Goal: Information Seeking & Learning: Compare options

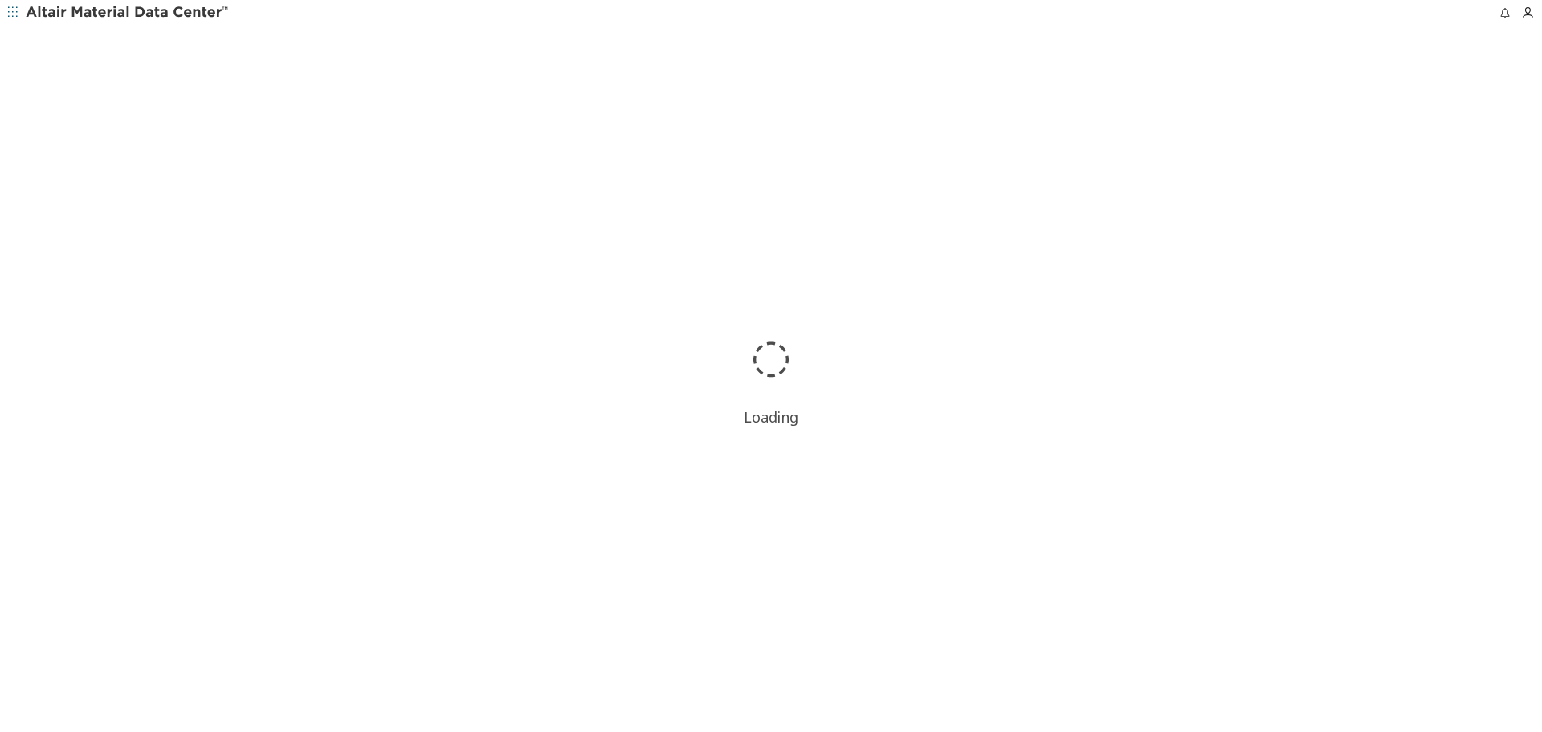
click at [4, 14] on button "button" at bounding box center [13, 13] width 26 height 26
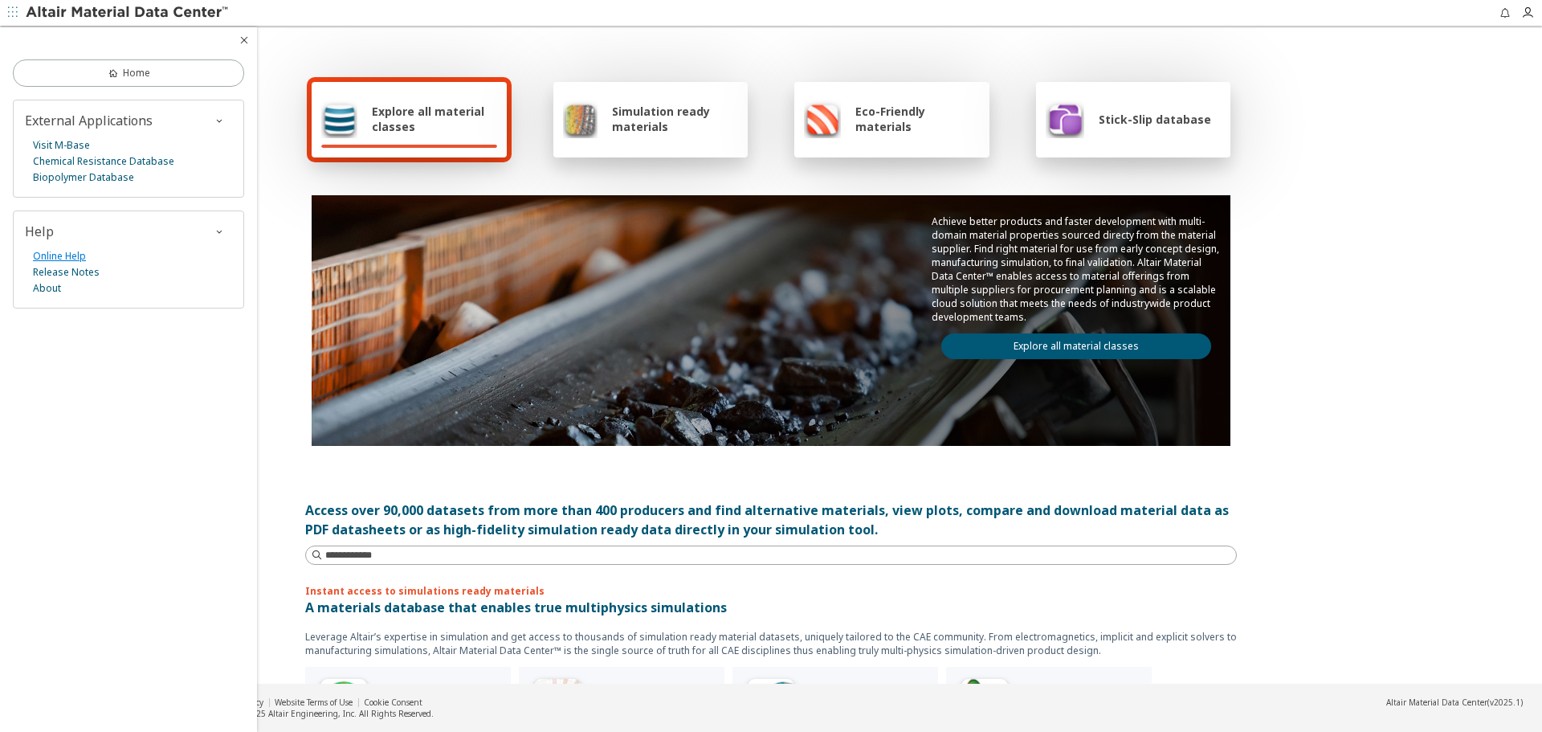
click at [71, 249] on link "Online Help" at bounding box center [59, 256] width 53 height 16
click at [242, 44] on icon "button" at bounding box center [244, 40] width 13 height 13
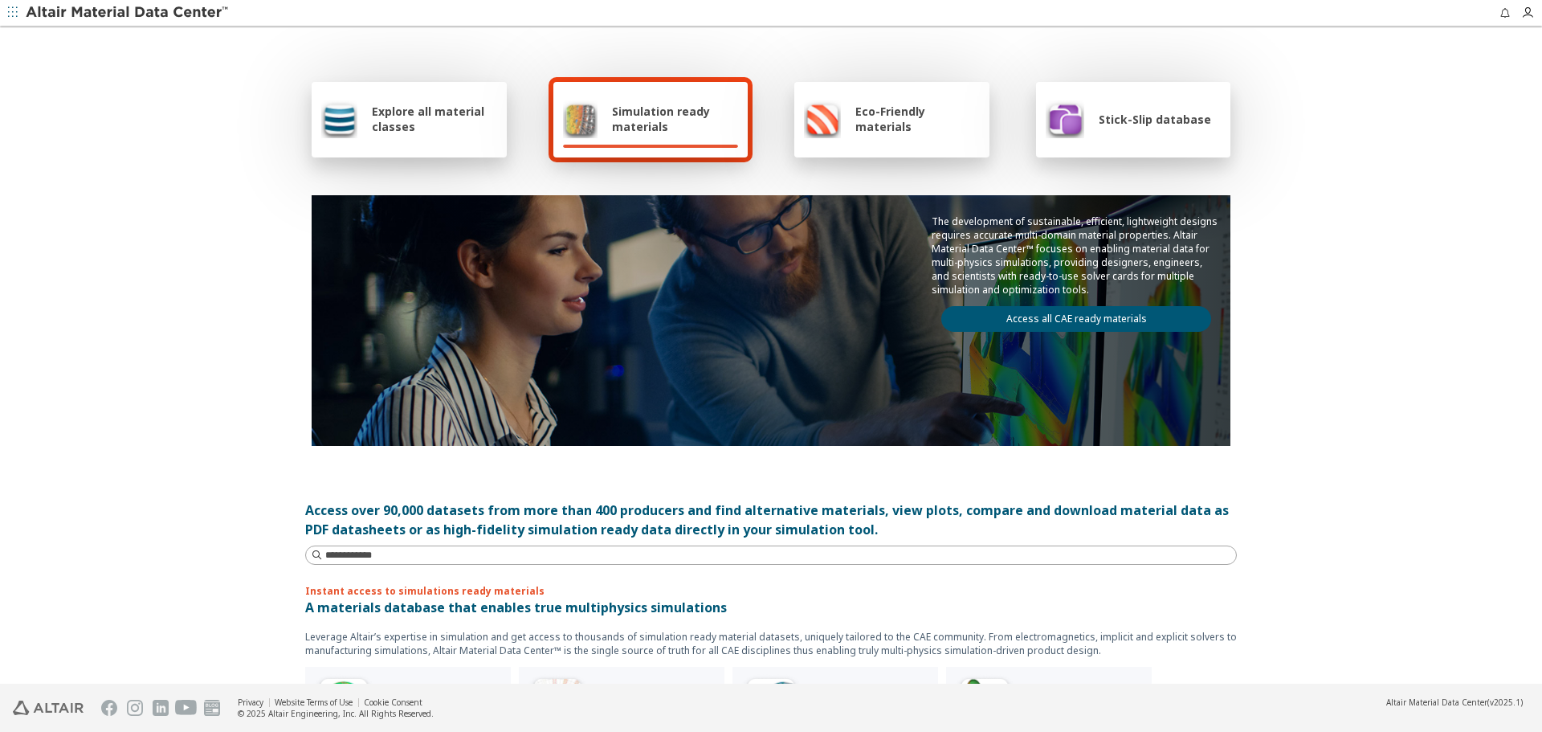
click at [447, 149] on div "Explore all material classes" at bounding box center [409, 120] width 195 height 76
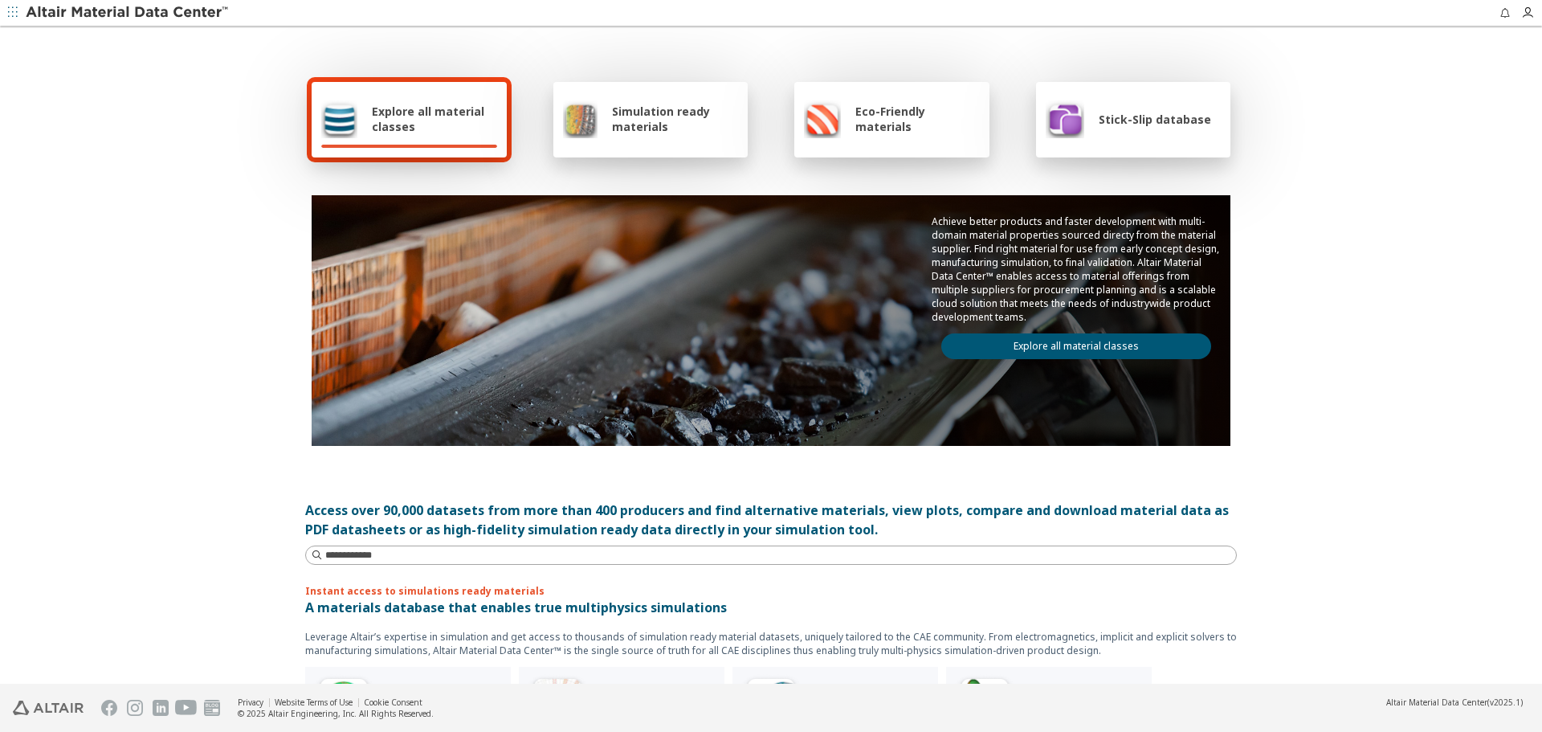
click at [1125, 342] on link "Explore all material classes" at bounding box center [1076, 346] width 270 height 26
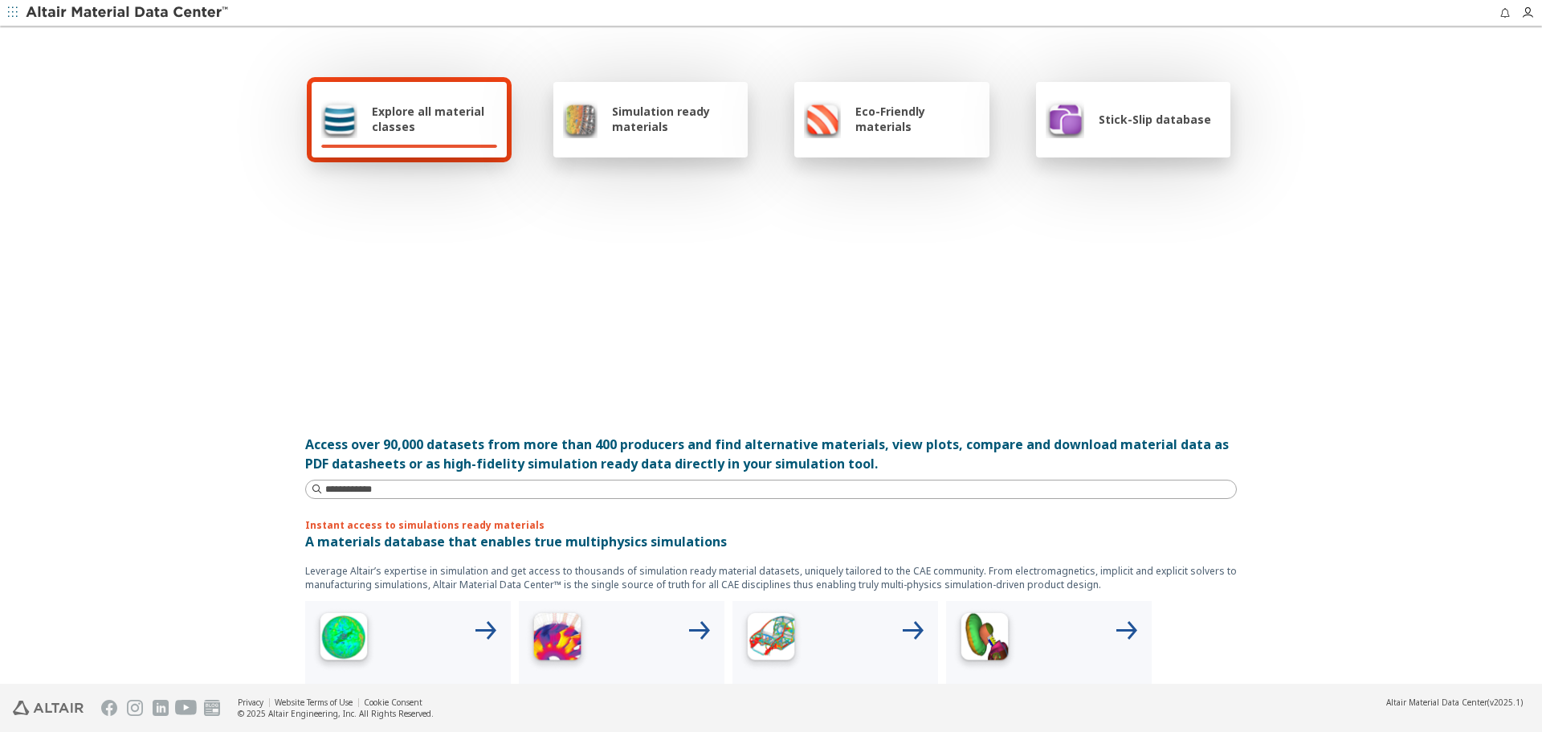
click at [1125, 342] on div at bounding box center [771, 287] width 919 height 185
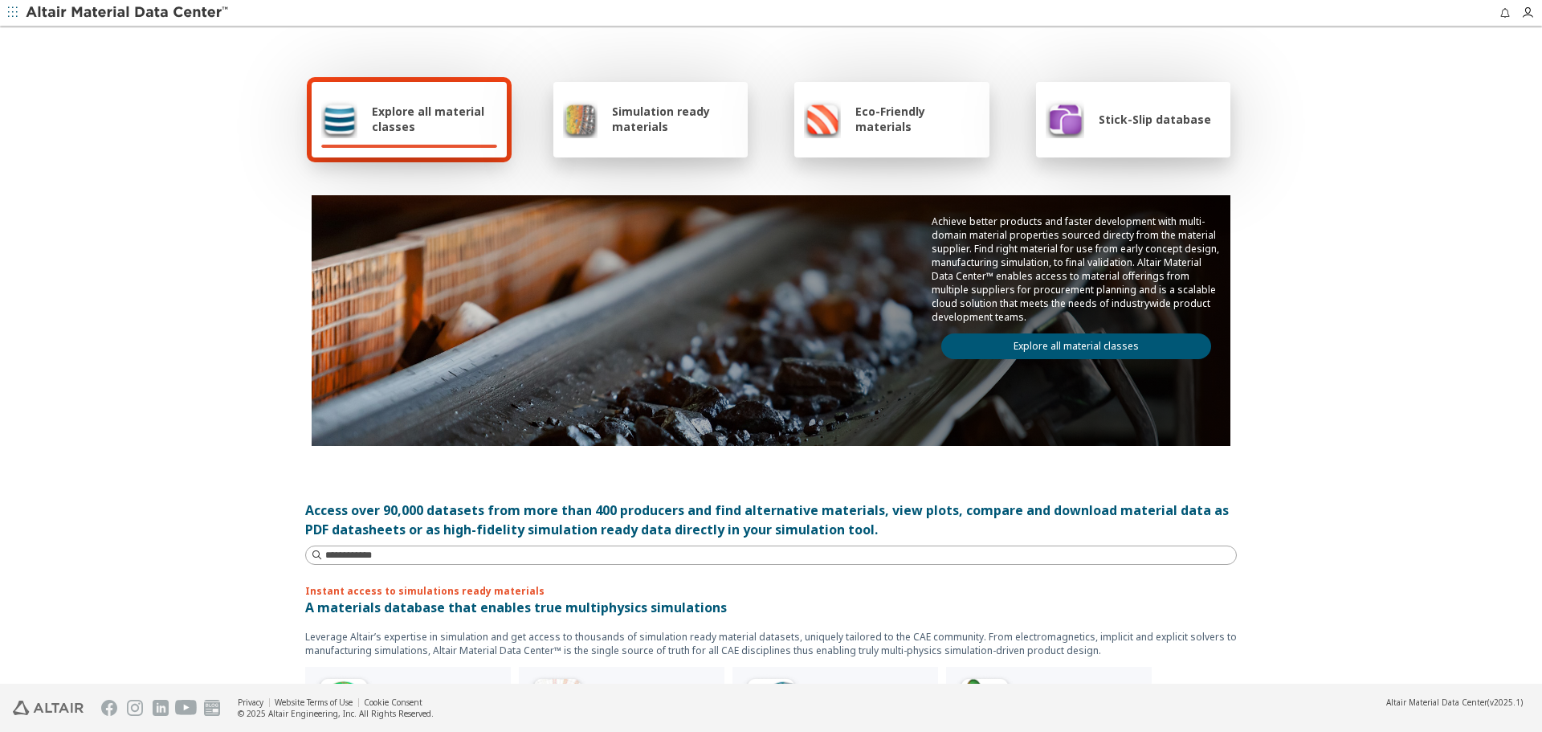
click at [1125, 342] on link "Explore all material classes" at bounding box center [1076, 346] width 270 height 26
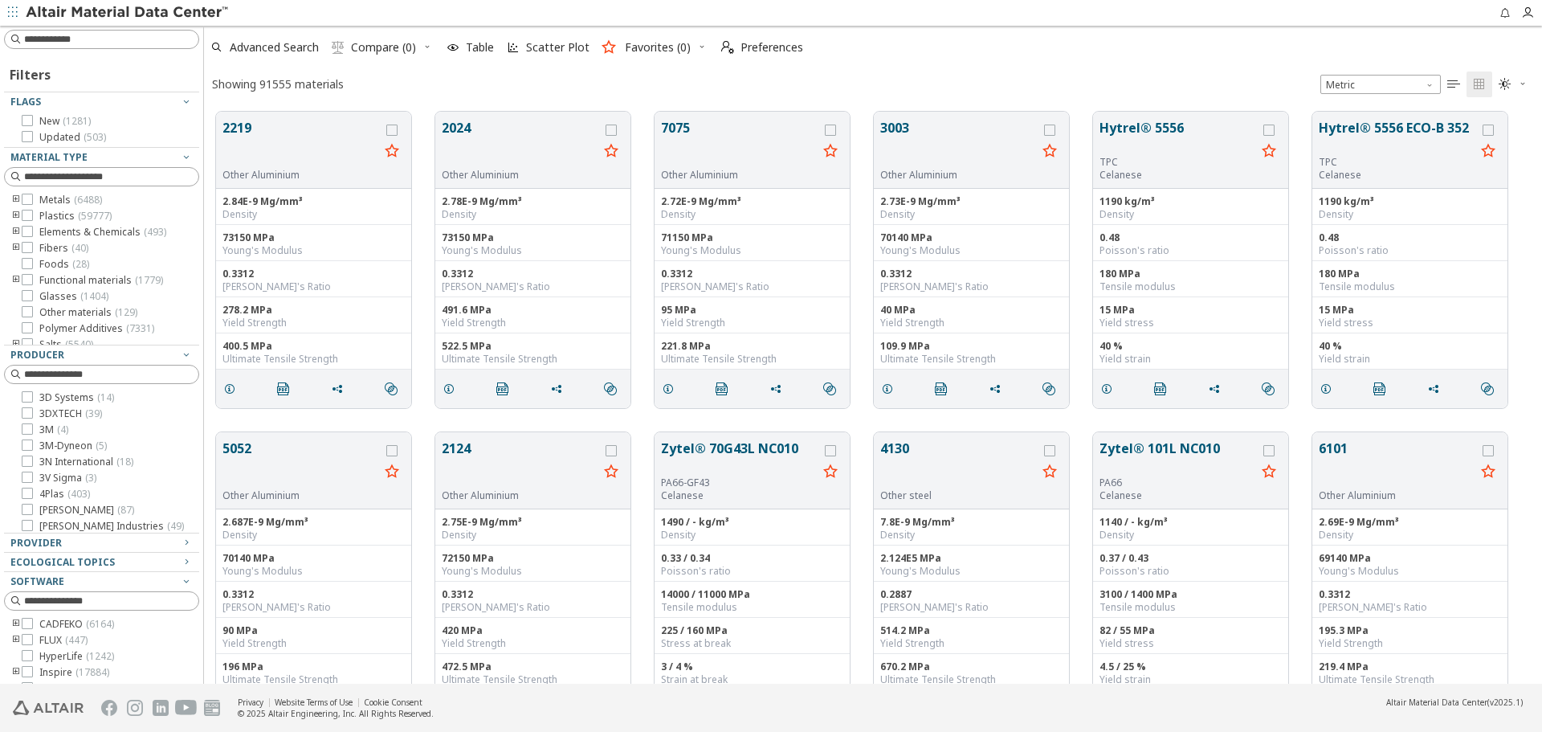
scroll to position [572, 1326]
click at [253, 43] on span "Advanced Search" at bounding box center [274, 47] width 89 height 11
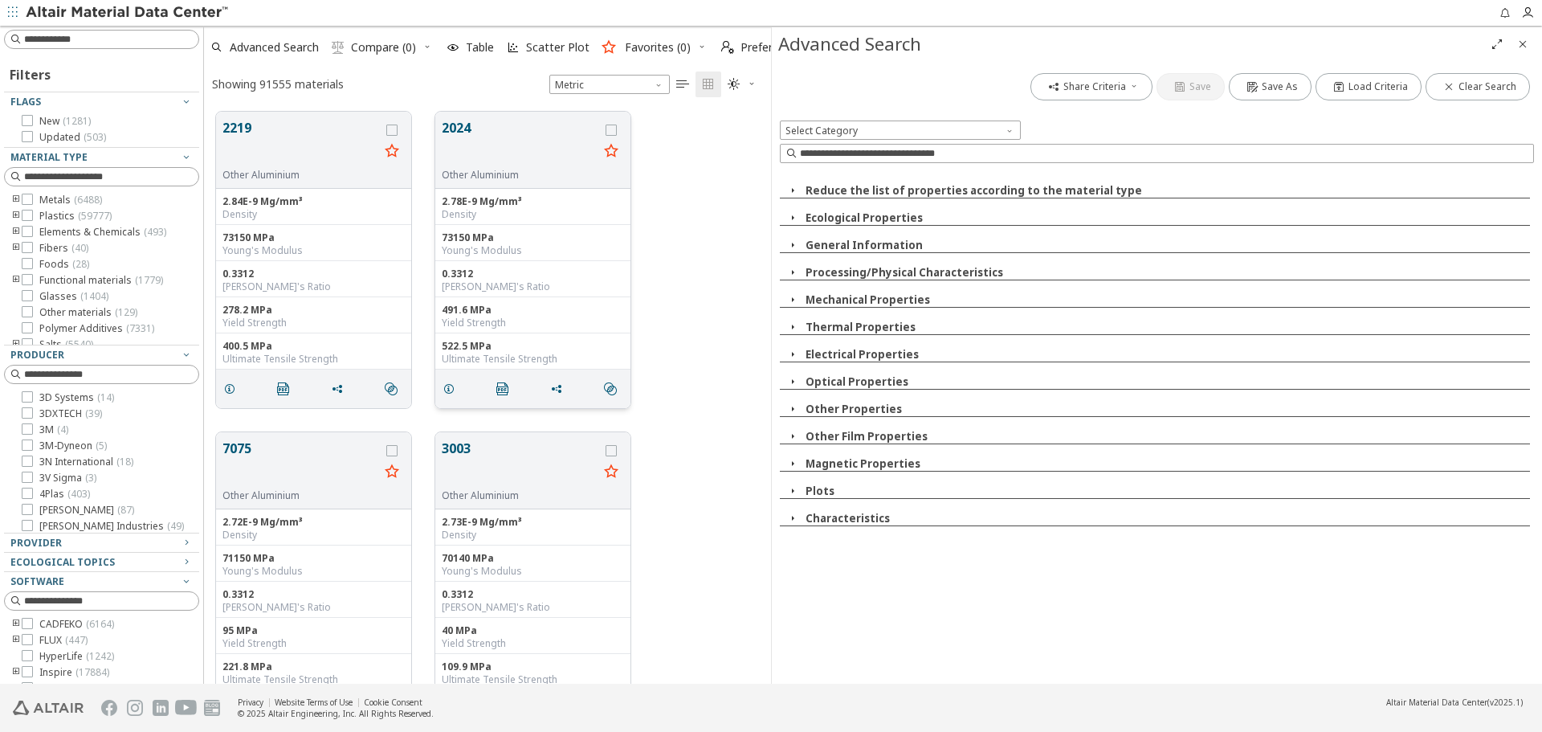
scroll to position [572, 555]
click at [905, 156] on input at bounding box center [1166, 153] width 733 height 16
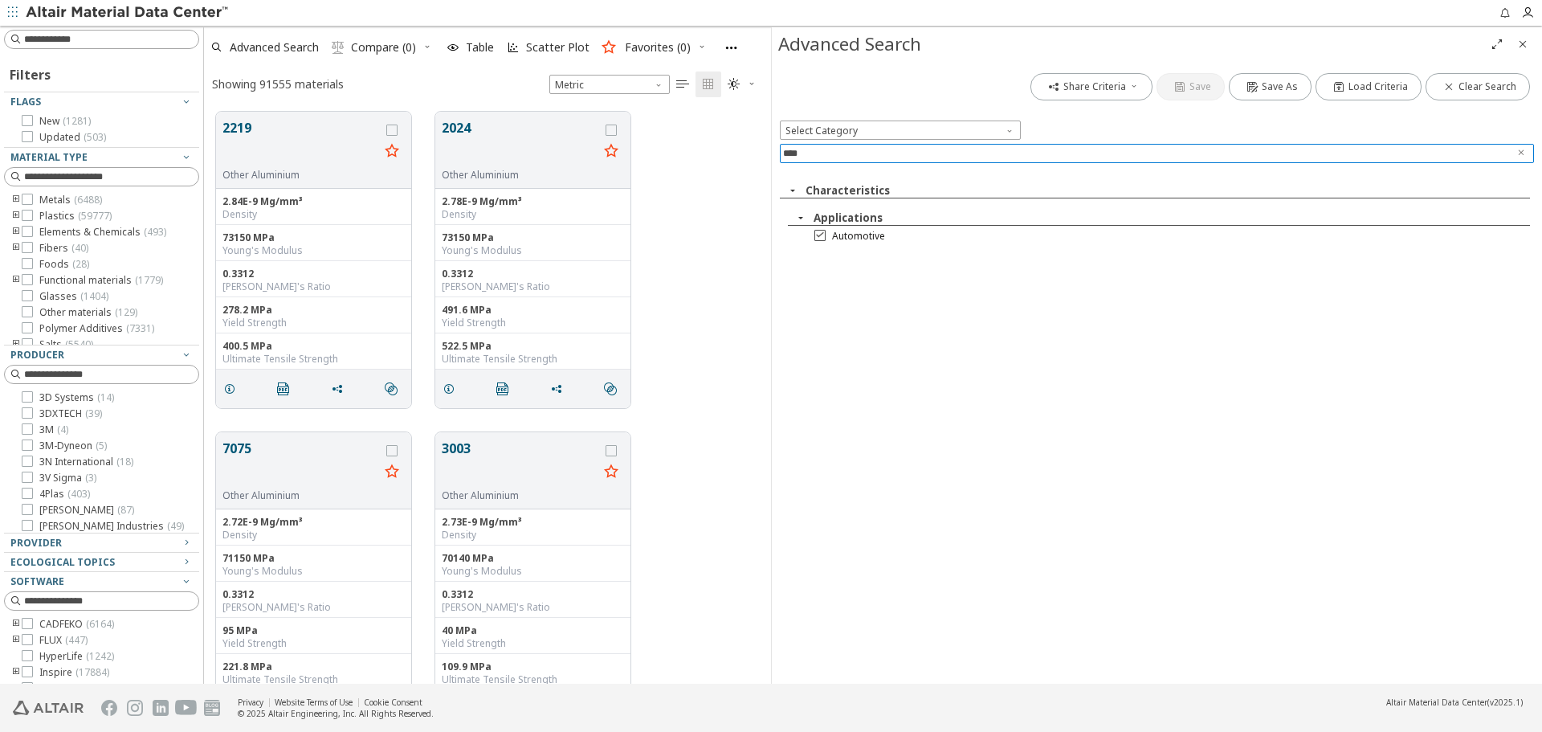
type input "****"
click at [859, 237] on span "Automotive" at bounding box center [858, 236] width 53 height 13
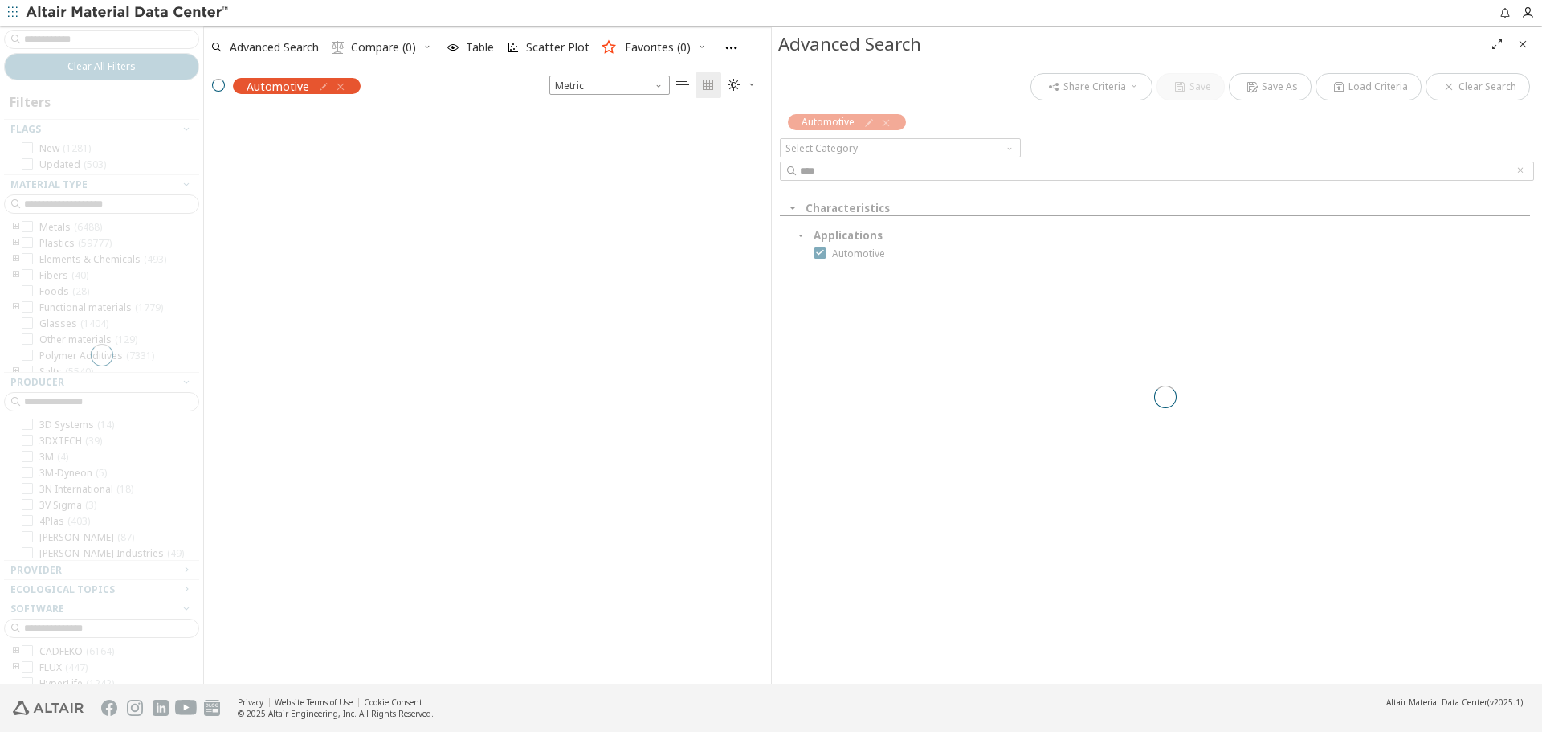
scroll to position [569, 555]
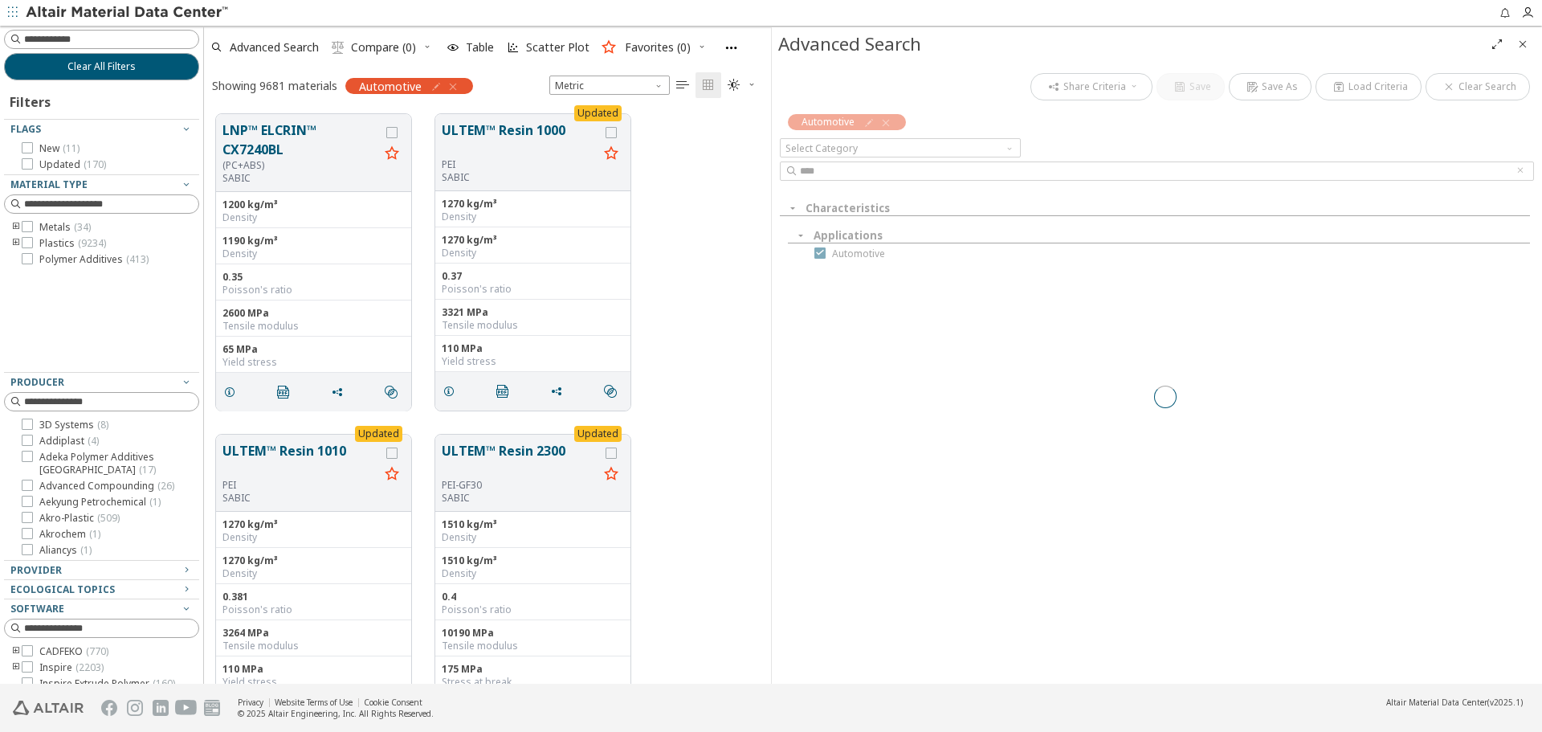
click at [110, 398] on input at bounding box center [111, 402] width 174 height 16
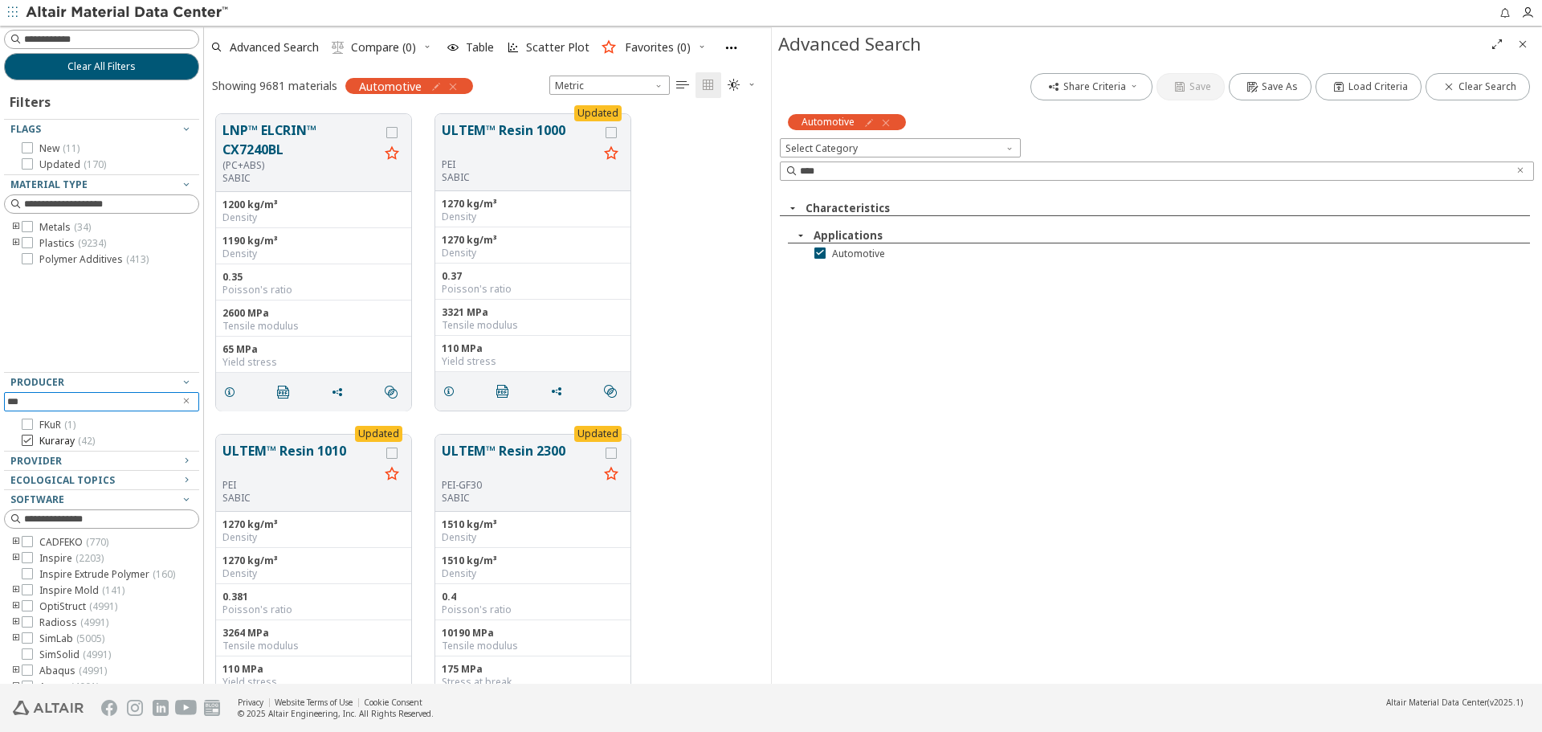
type input "***"
click at [69, 437] on span "Kuraray ( 42 )" at bounding box center [66, 441] width 55 height 13
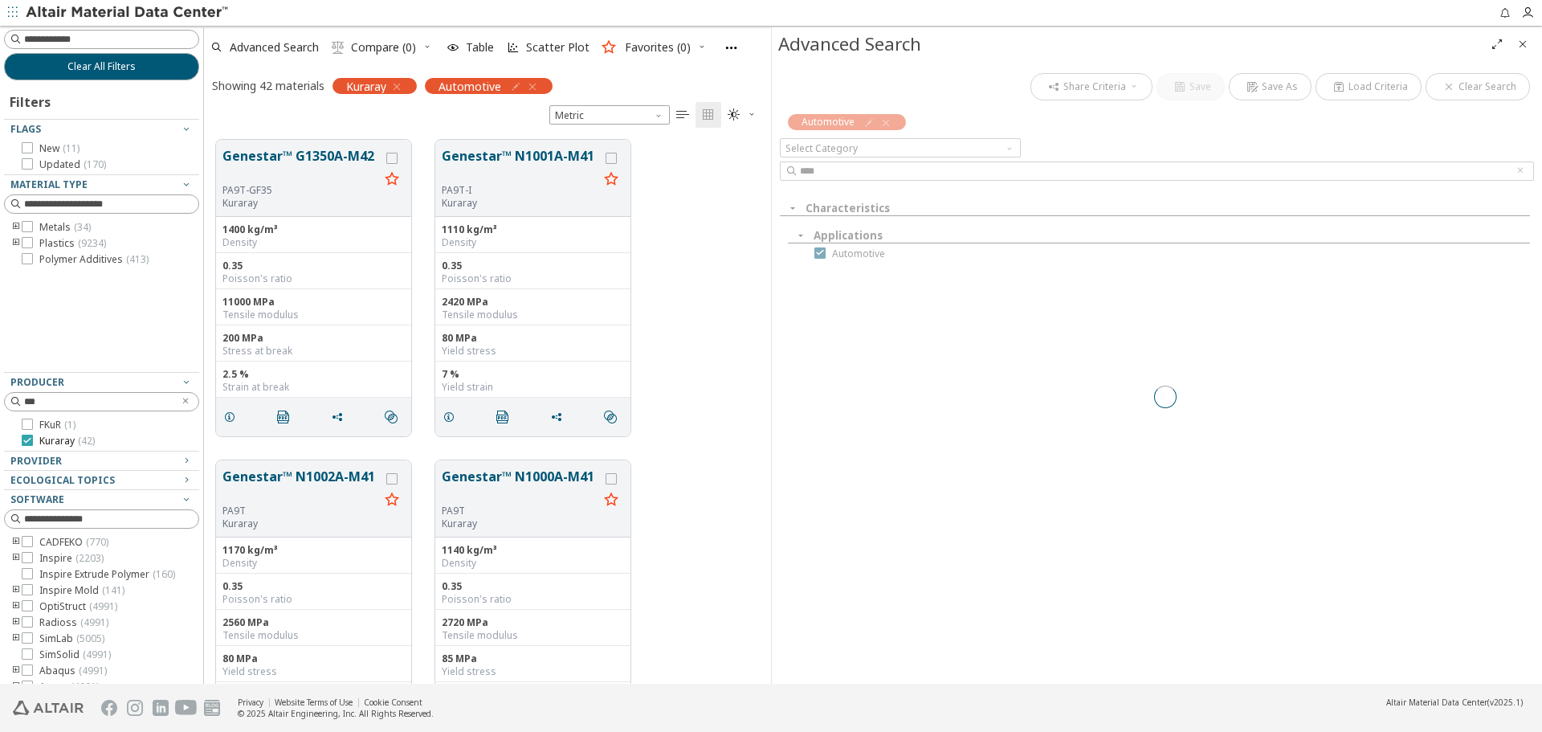
scroll to position [544, 555]
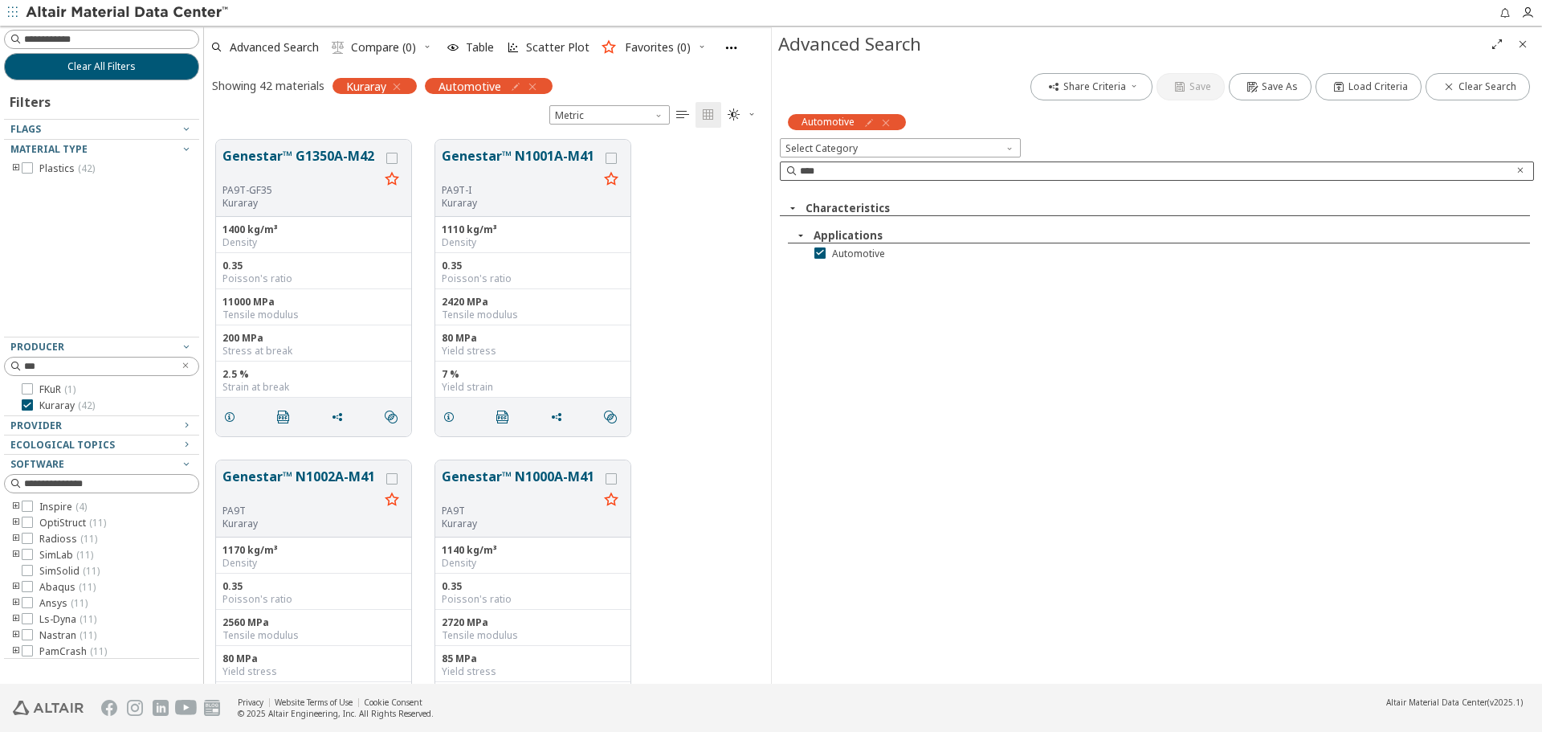
click at [1520, 169] on icon "Clear text" at bounding box center [1521, 170] width 10 height 10
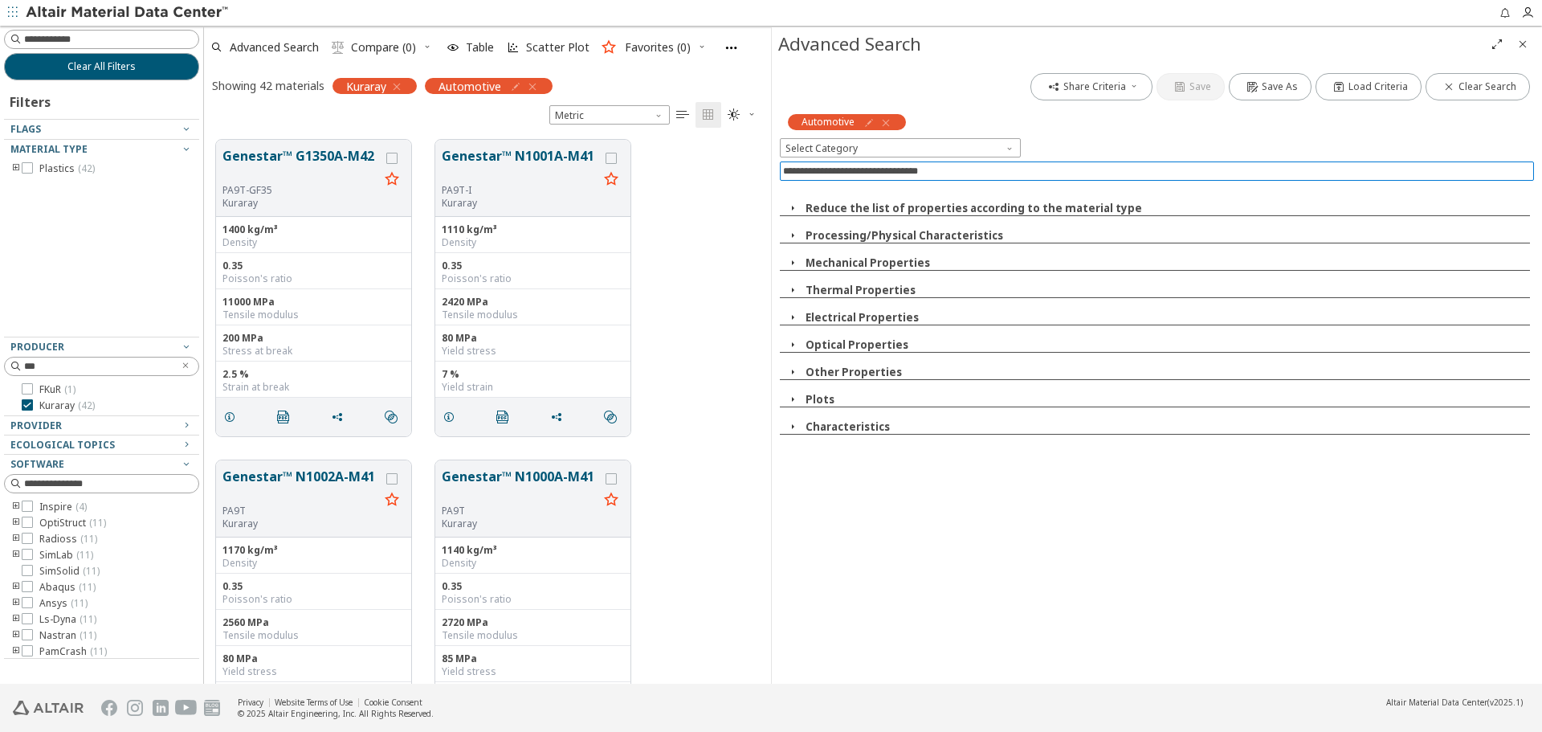
click at [1496, 171] on input at bounding box center [1158, 171] width 751 height 18
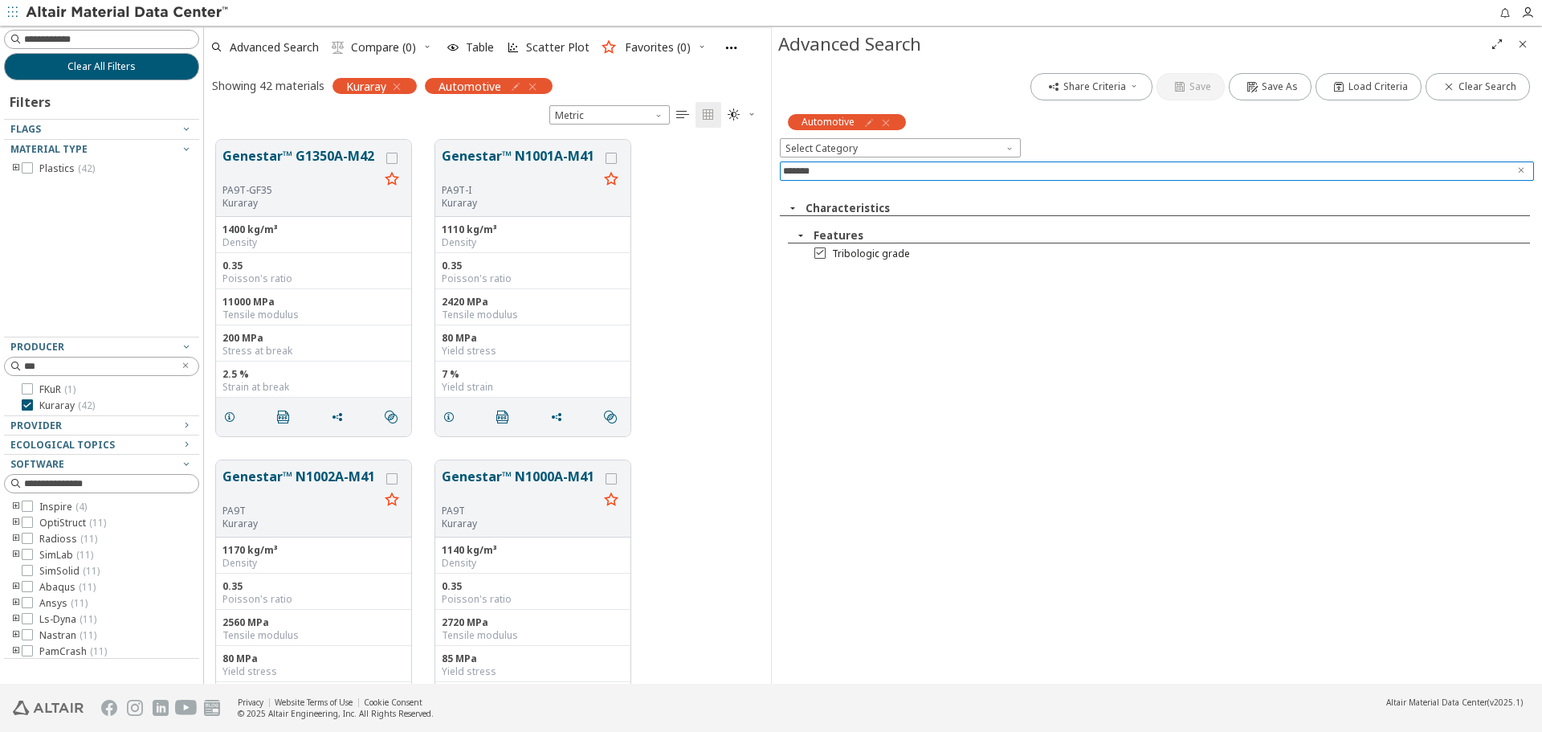
type input "*******"
click at [859, 249] on span "Tribologic grade" at bounding box center [871, 253] width 78 height 13
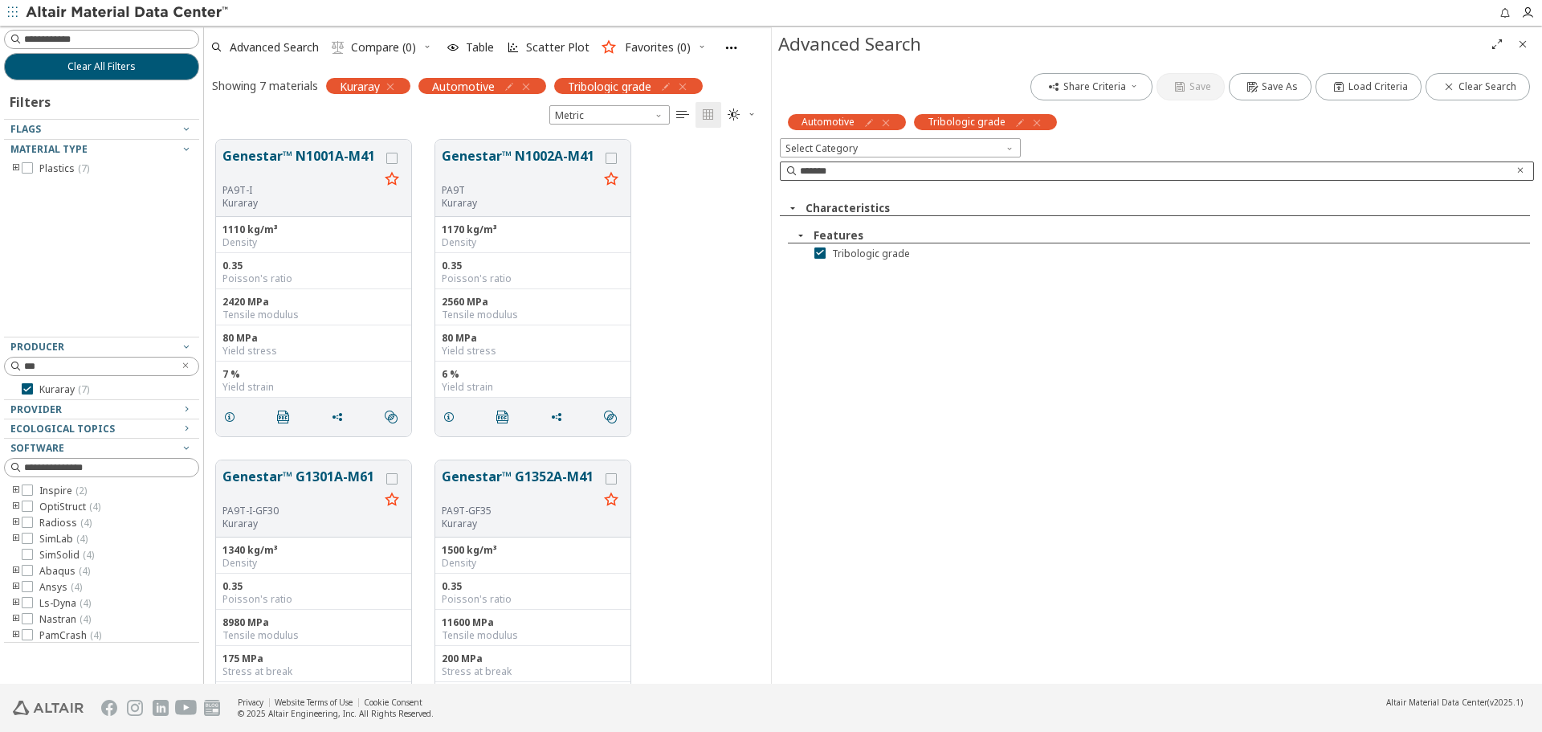
click at [1520, 169] on icon "Clear text" at bounding box center [1521, 170] width 10 height 10
type input "****"
click at [879, 256] on span "Creep resistance" at bounding box center [871, 253] width 79 height 13
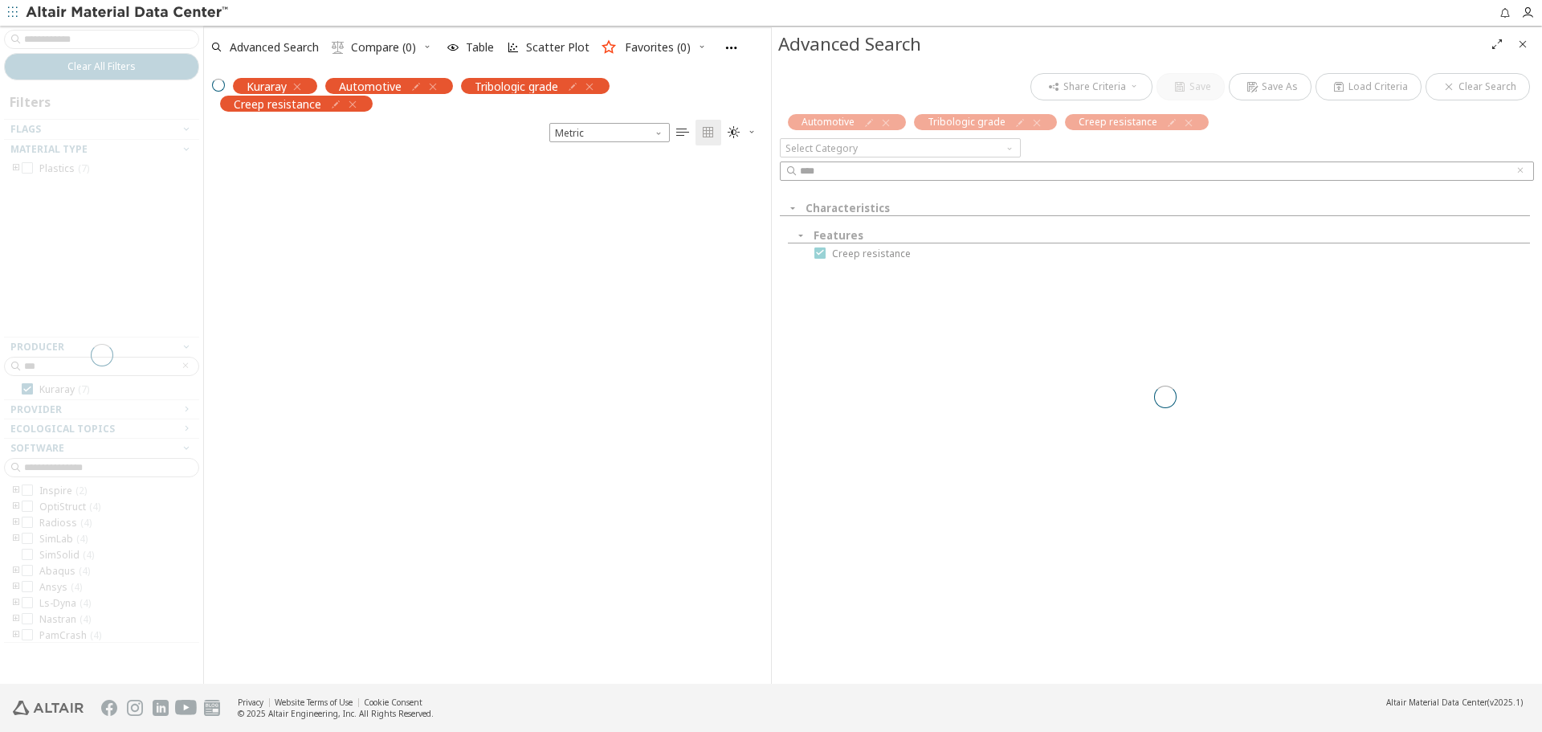
scroll to position [526, 555]
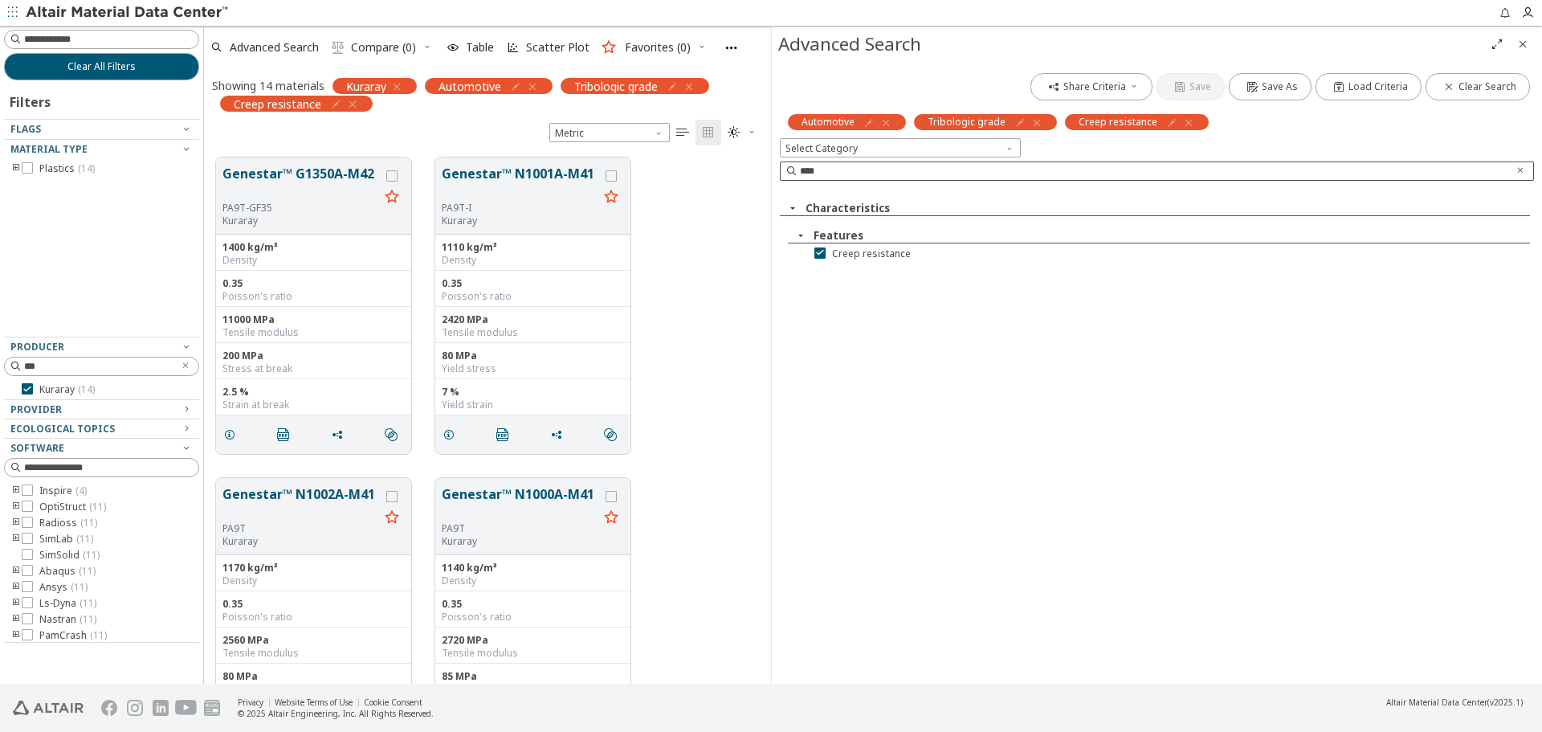
click at [1519, 170] on icon "Clear text" at bounding box center [1521, 170] width 10 height 10
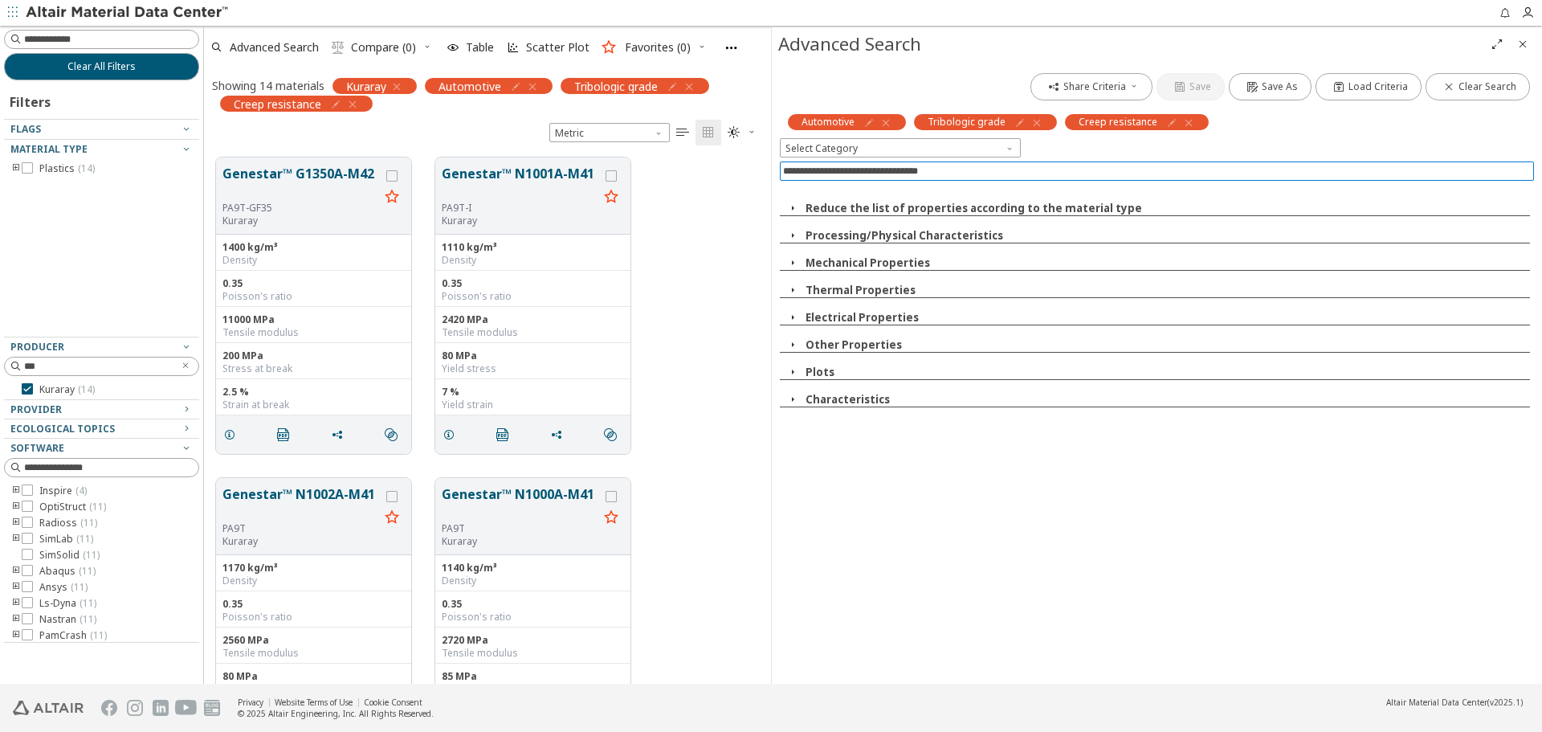
click at [1504, 173] on input at bounding box center [1158, 171] width 751 height 18
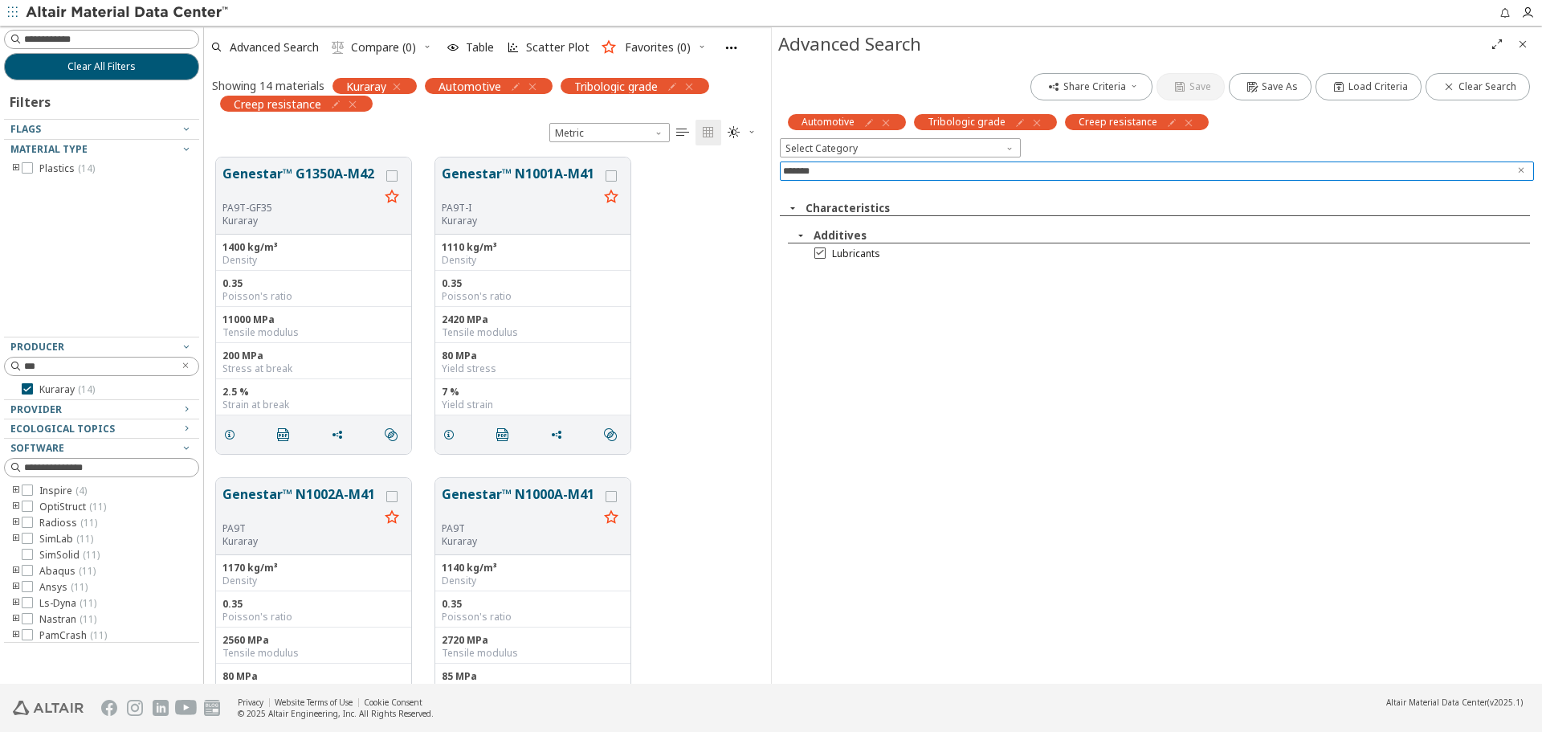
type input "*******"
click at [834, 257] on span "Lubricants" at bounding box center [856, 253] width 48 height 13
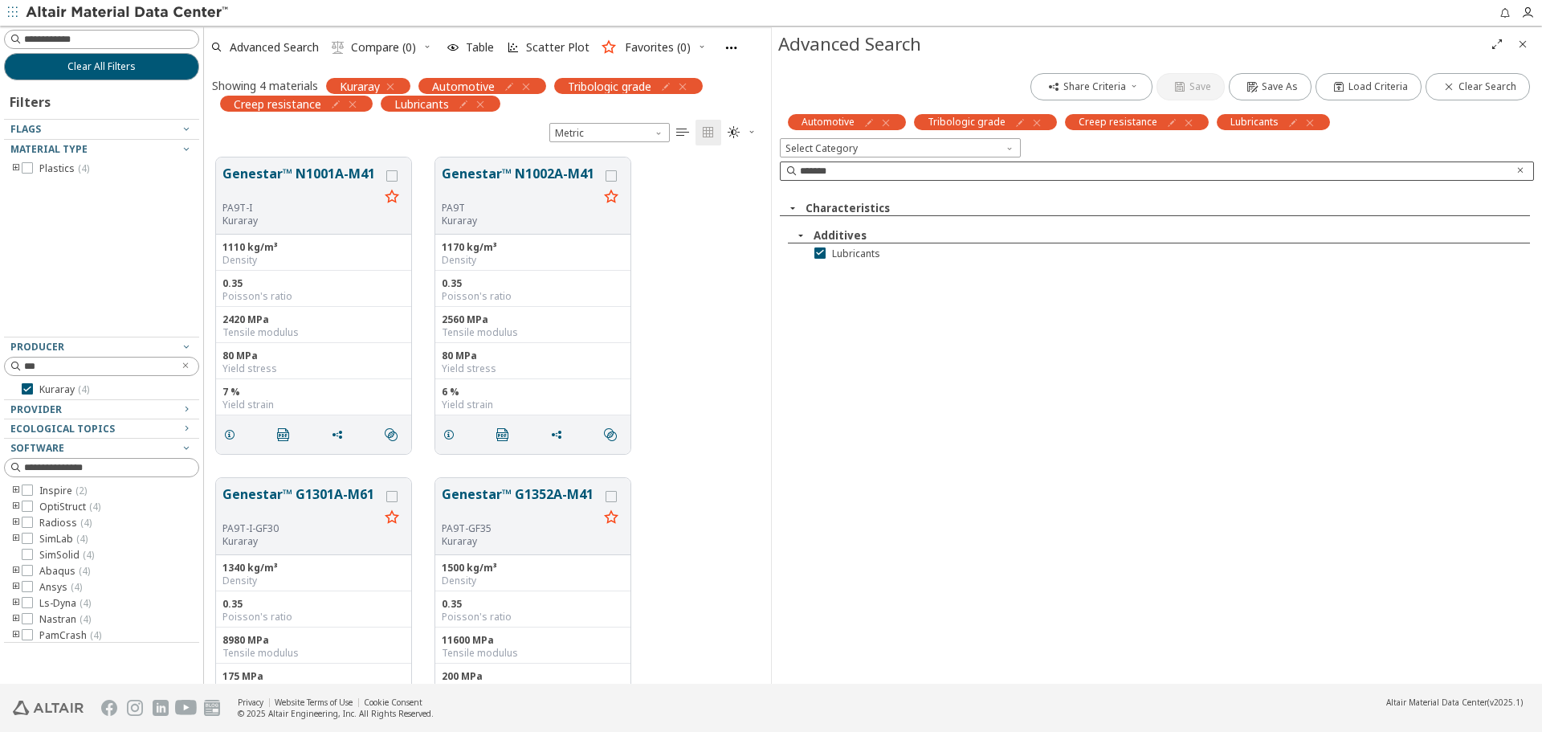
drag, startPoint x: 1516, startPoint y: 170, endPoint x: 1453, endPoint y: 175, distance: 62.8
click at [1515, 170] on span "Clear text" at bounding box center [1520, 171] width 16 height 18
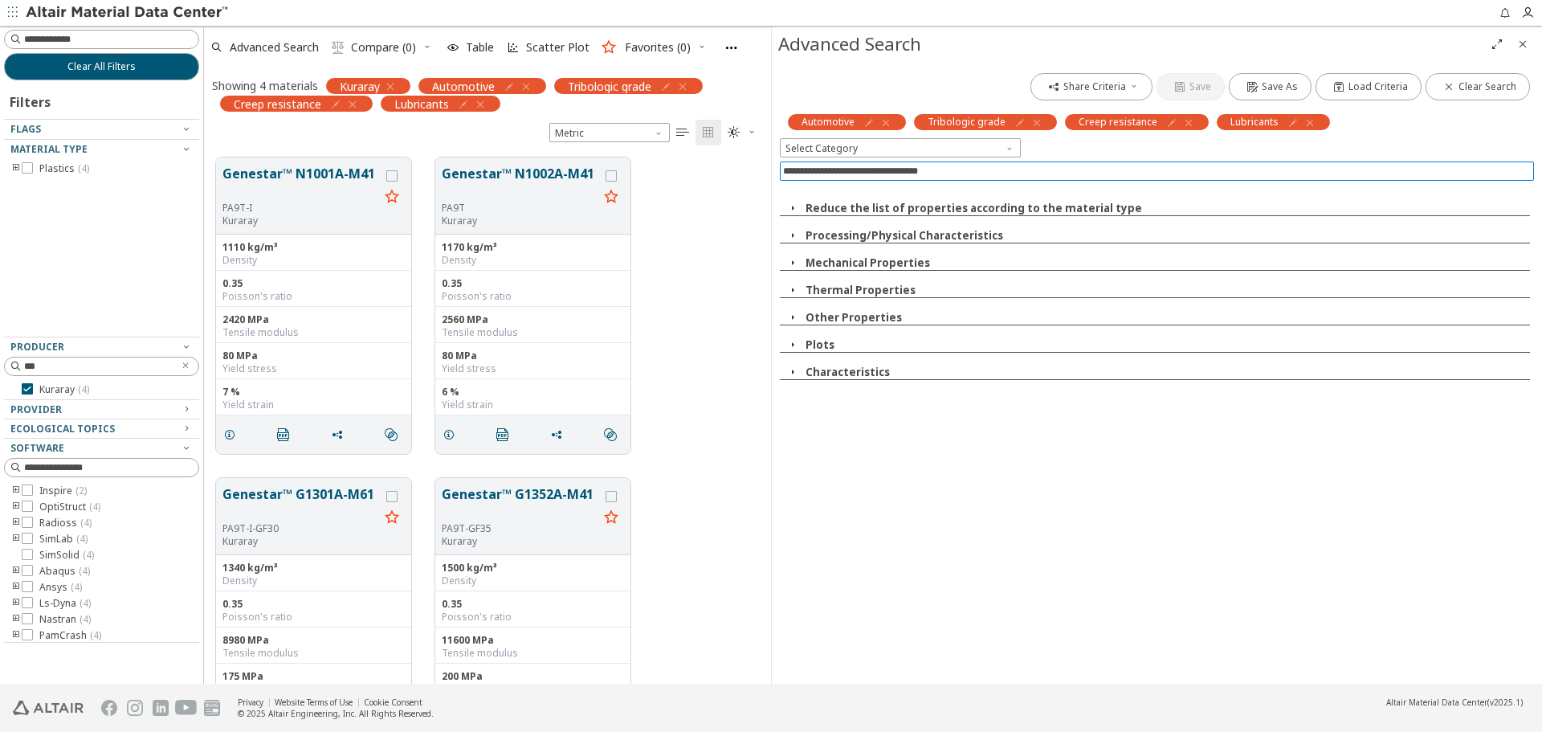
click at [1453, 175] on input at bounding box center [1158, 171] width 751 height 18
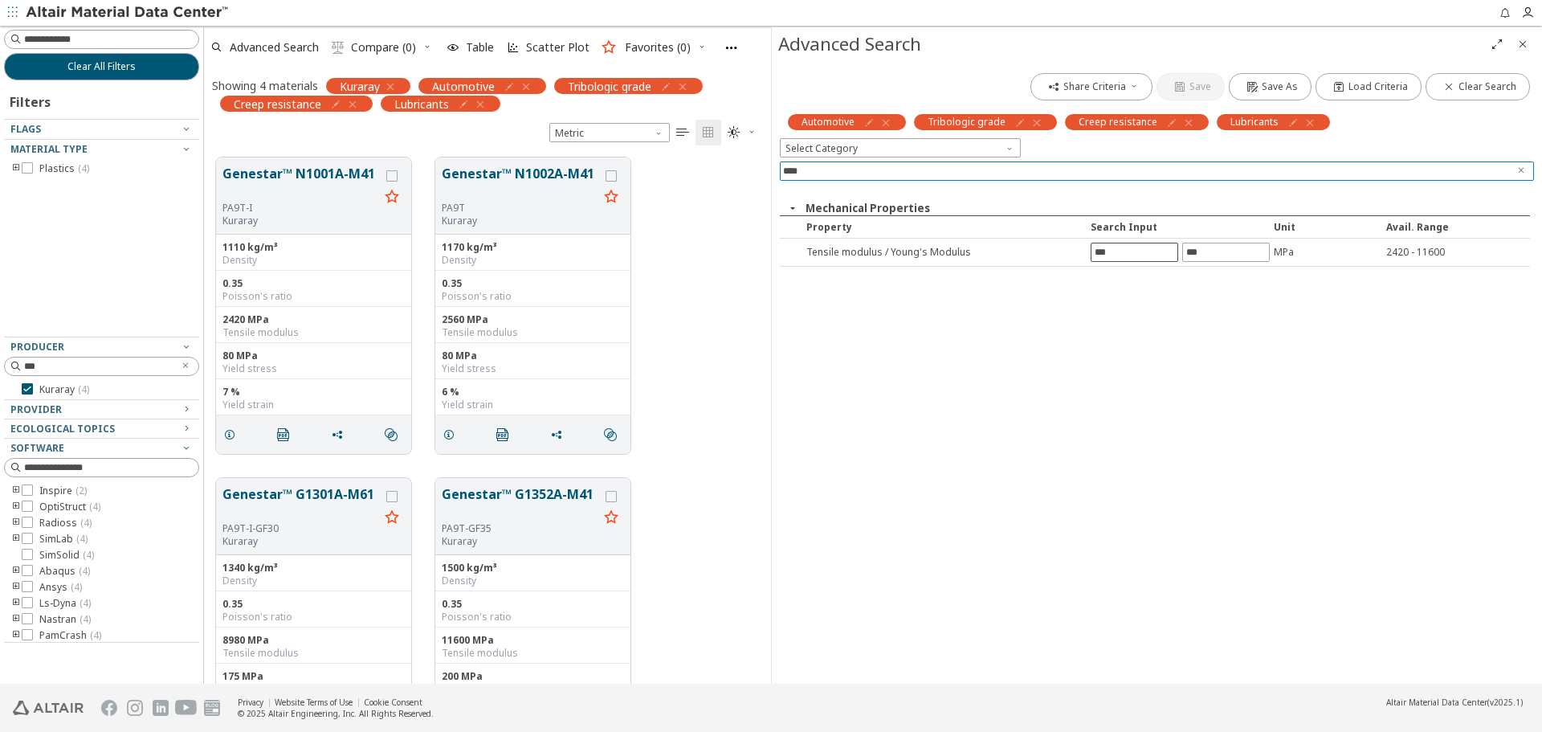
type input "****"
click at [1161, 251] on input "text" at bounding box center [1135, 252] width 86 height 18
type input "****"
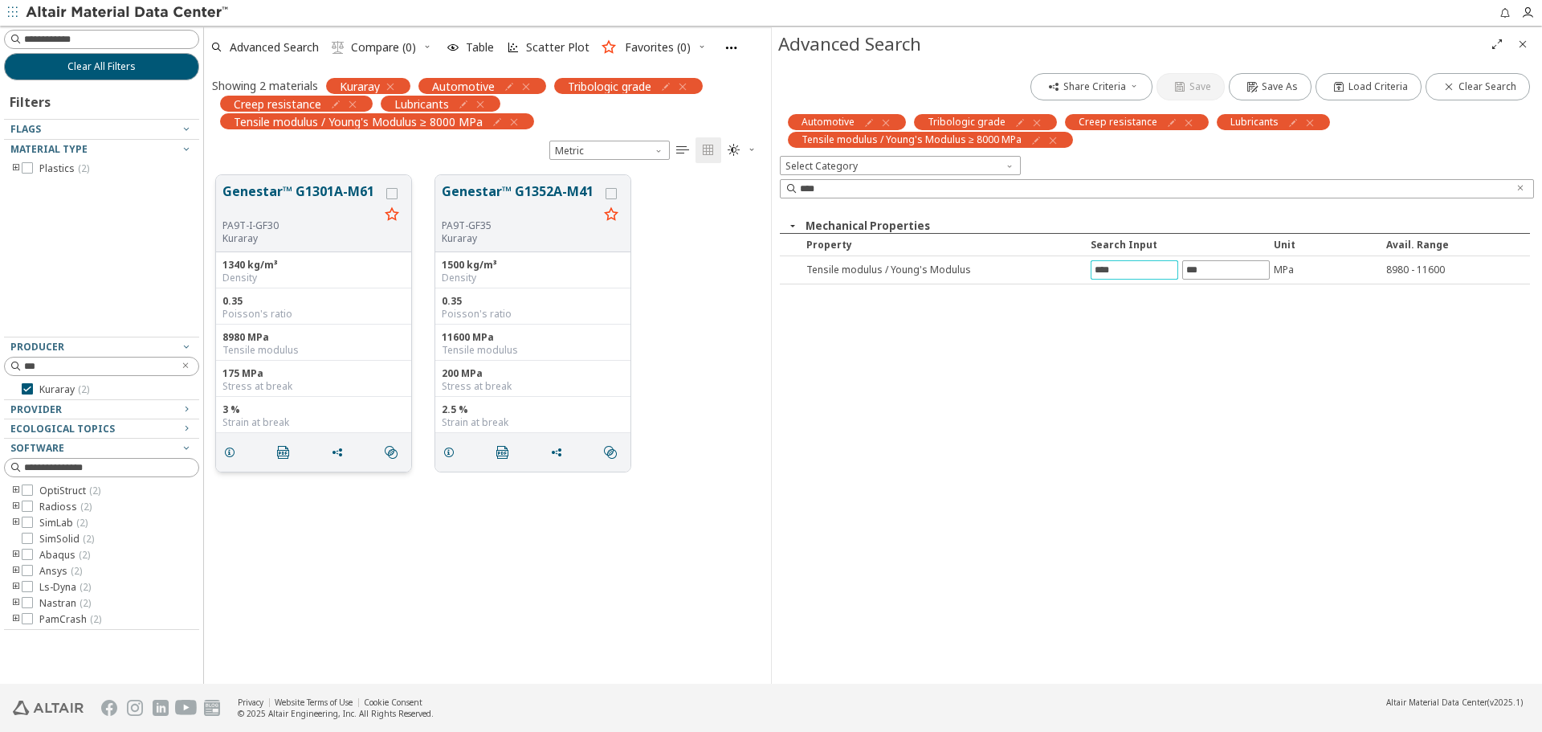
click at [394, 200] on div "grid" at bounding box center [392, 213] width 26 height 63
click at [396, 198] on div "grid" at bounding box center [391, 193] width 11 height 11
click at [608, 195] on icon "grid" at bounding box center [611, 193] width 11 height 11
click at [394, 53] on span "Compare (2)" at bounding box center [383, 47] width 65 height 11
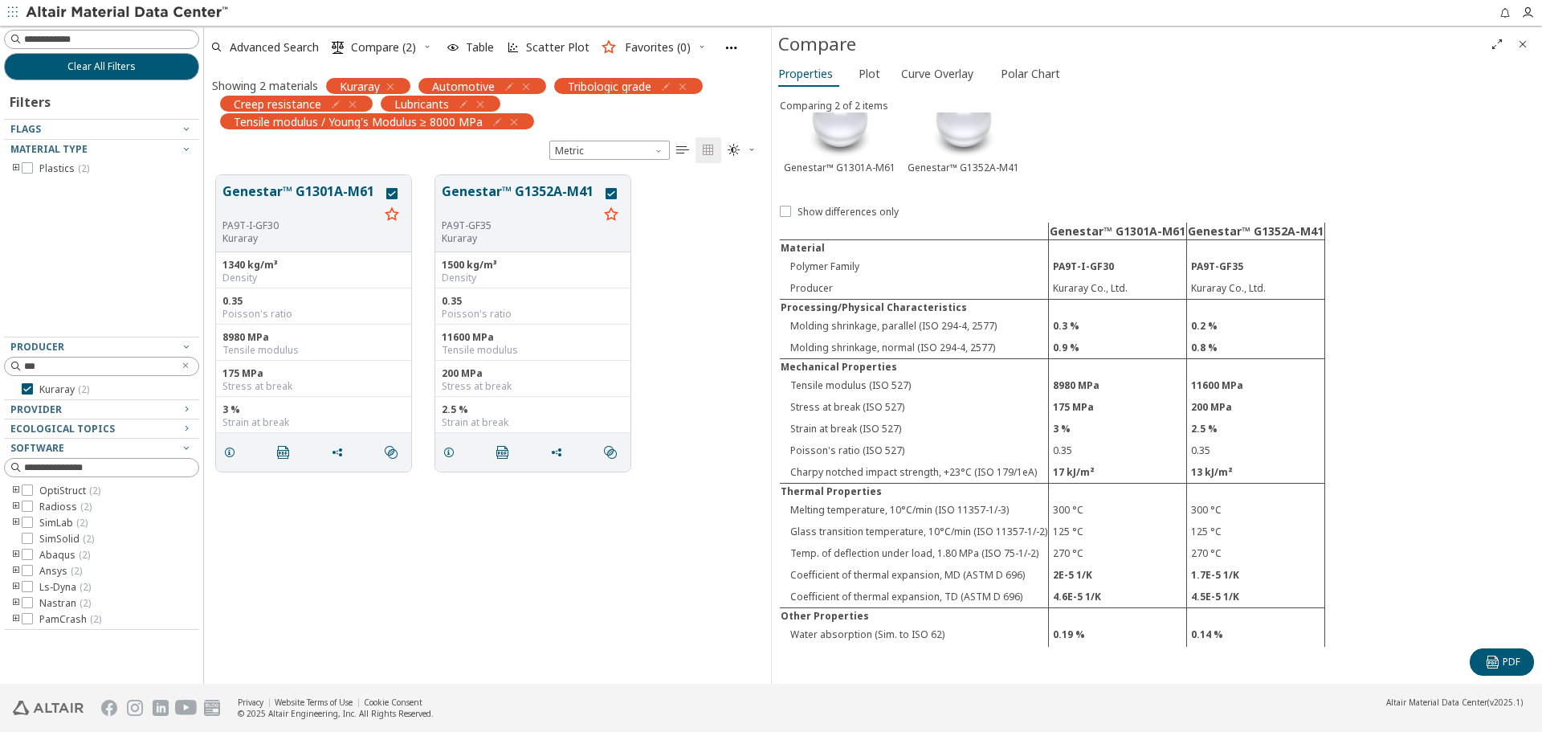
scroll to position [67, 0]
